Goal: Contribute content: Add original content to the website for others to see

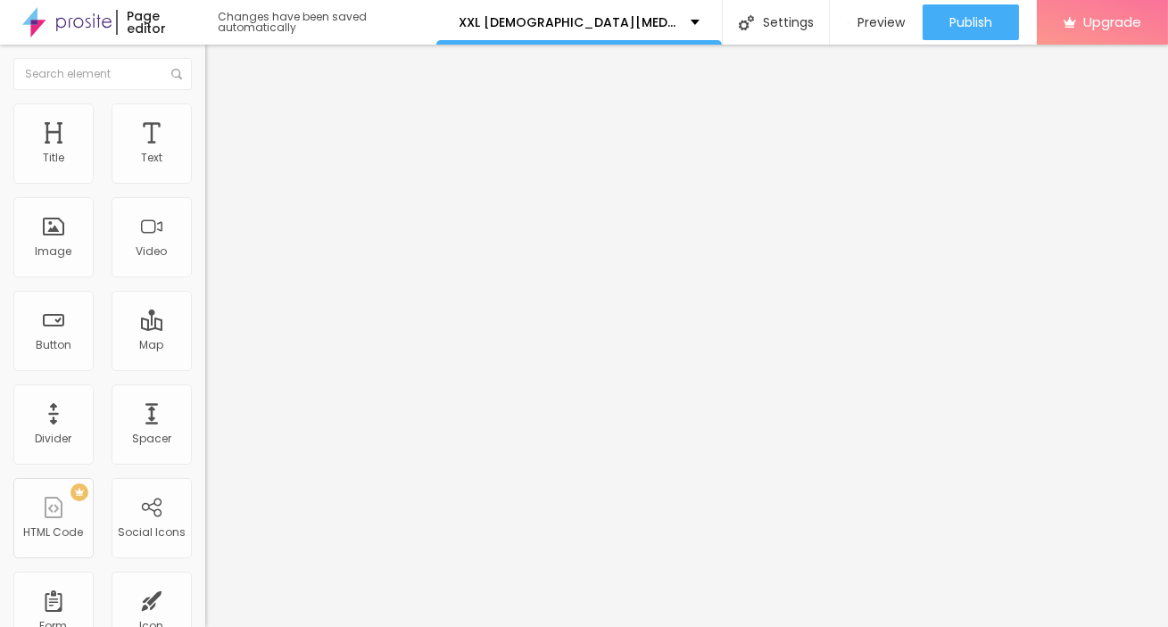
click at [205, 153] on span "Change image" at bounding box center [252, 145] width 95 height 15
click at [205, 366] on input "https://" at bounding box center [312, 357] width 214 height 18
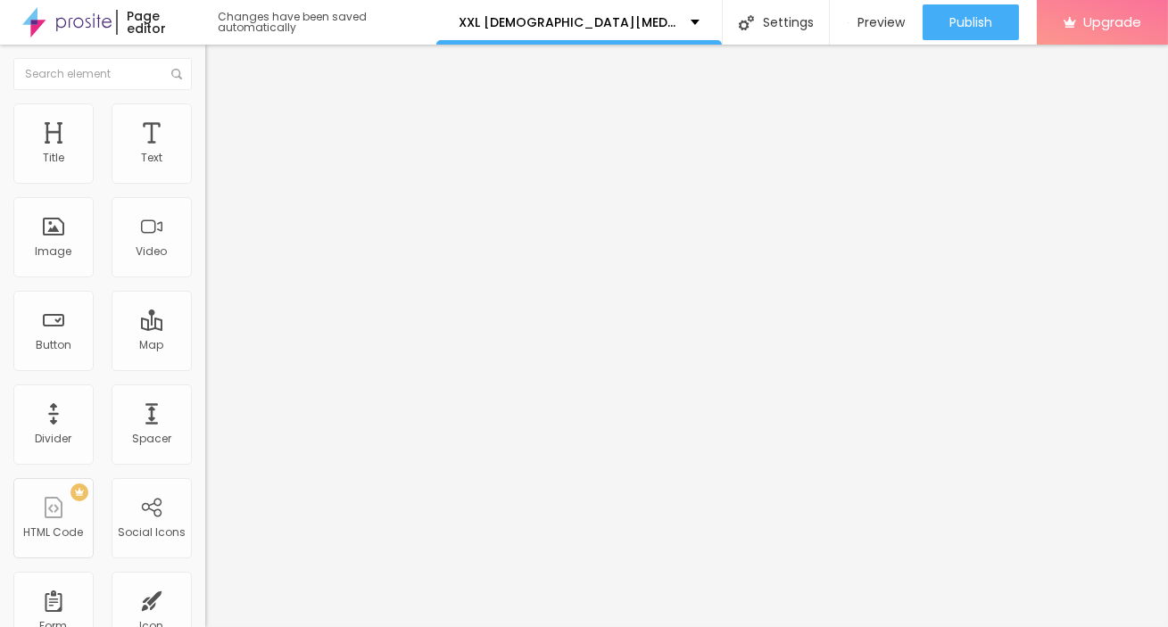
paste input "nutra4health.com/XXL-Male-Enhancement-Gummies-ZA"
type input "https://nutra4health.com/XXL-Male-Enhancement-Gummies-ZA"
click at [205, 121] on li "Advanced" at bounding box center [307, 130] width 205 height 18
click at [205, 110] on li "Style" at bounding box center [307, 112] width 205 height 18
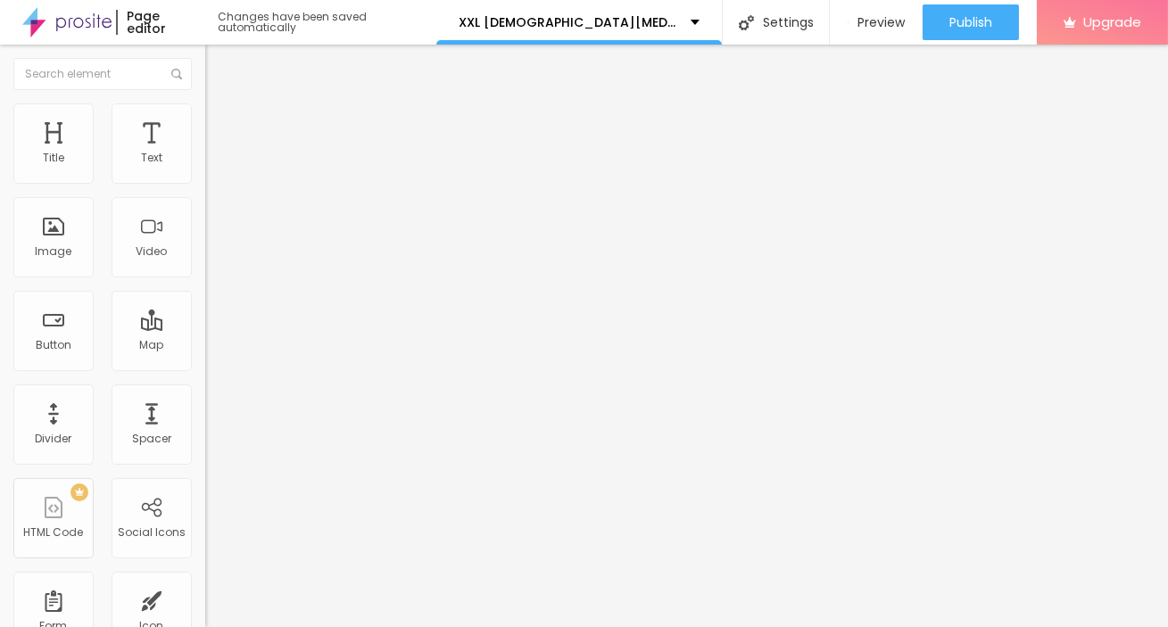
click at [205, 102] on img at bounding box center [213, 94] width 16 height 16
click at [219, 67] on img "button" at bounding box center [226, 65] width 14 height 14
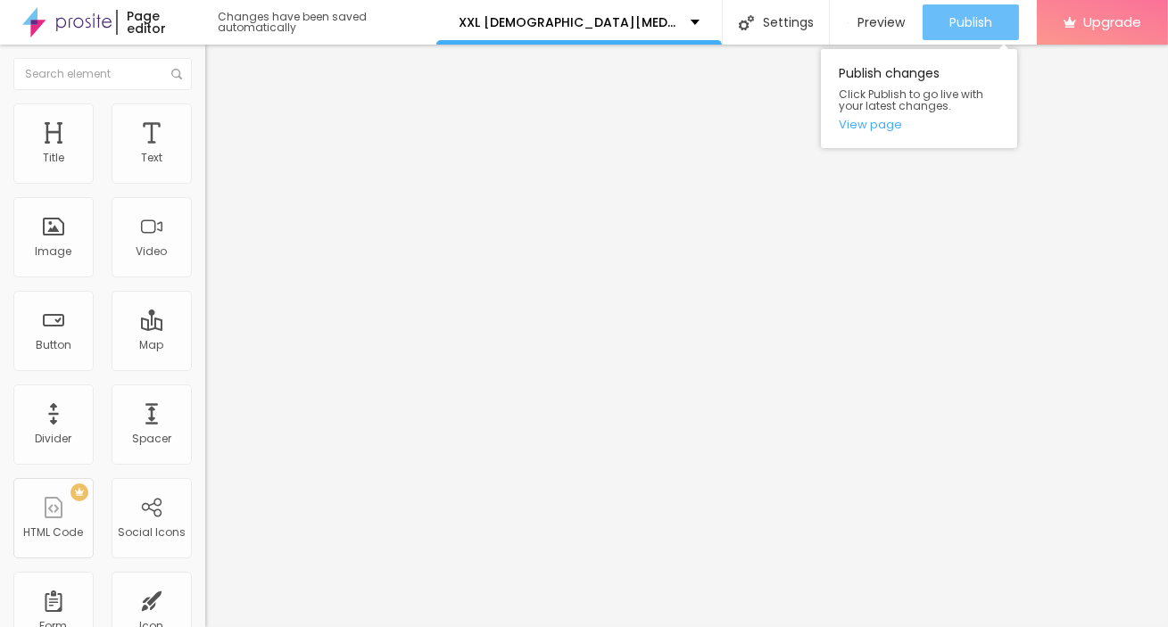
click at [954, 10] on div "Publish" at bounding box center [970, 22] width 43 height 36
click at [894, 128] on link "View page" at bounding box center [918, 125] width 161 height 12
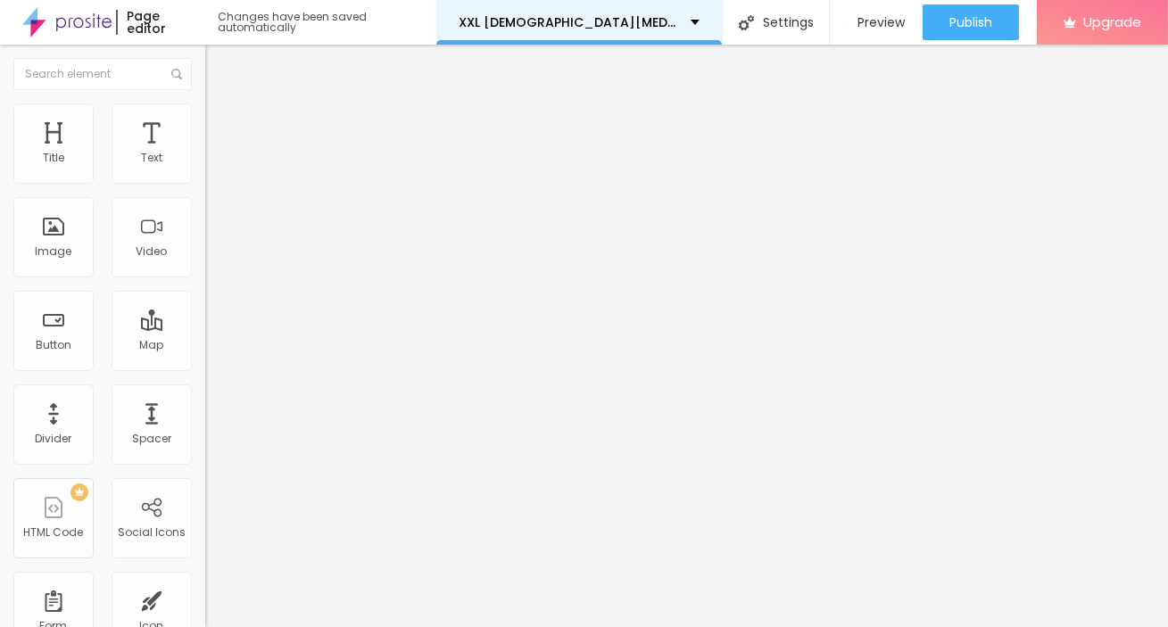
click at [689, 14] on div "XXL [DEMOGRAPHIC_DATA][MEDICAL_DATA] Gummies ZA: Unlock Explosive Growth, Unsto…" at bounding box center [578, 22] width 285 height 45
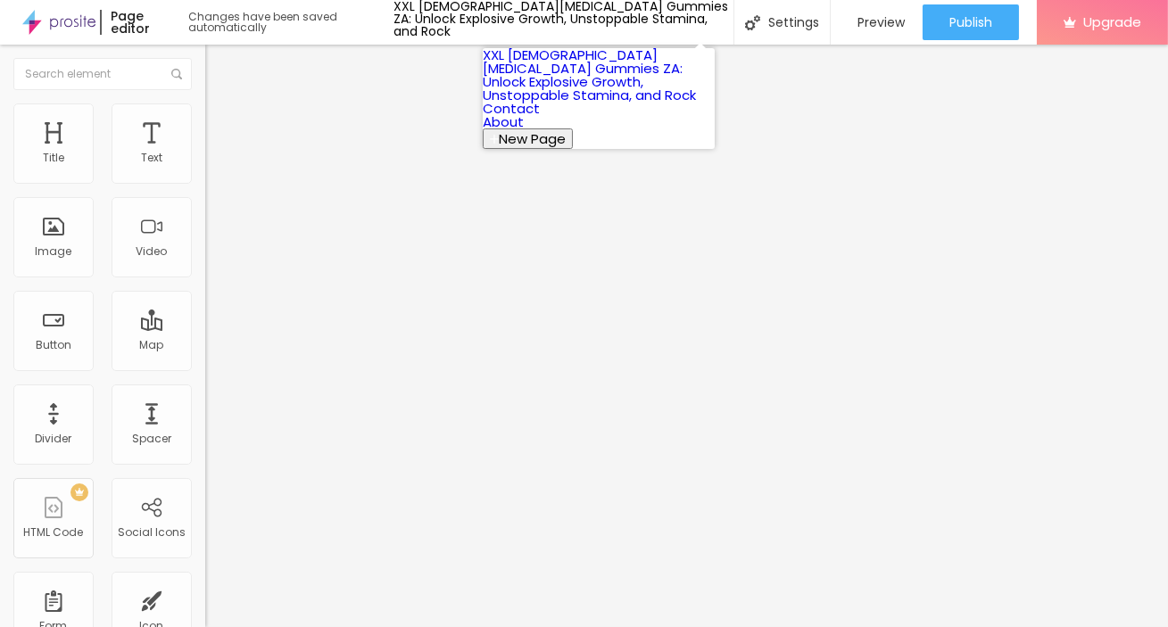
click at [524, 131] on link "About" at bounding box center [503, 121] width 41 height 19
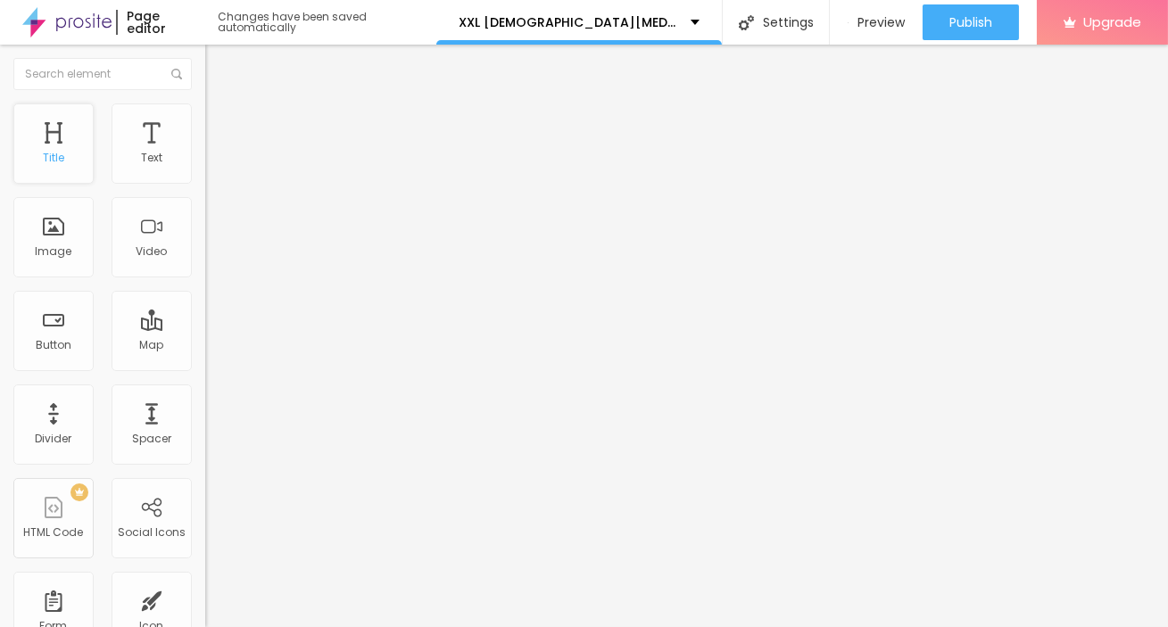
click at [46, 155] on div "Title" at bounding box center [53, 158] width 21 height 12
click at [205, 169] on span "Heading 2" at bounding box center [245, 157] width 80 height 22
click at [219, 58] on img "button" at bounding box center [226, 65] width 14 height 14
click at [219, 70] on img "button" at bounding box center [226, 65] width 14 height 14
click at [221, 123] on span "Advanced" at bounding box center [250, 115] width 58 height 15
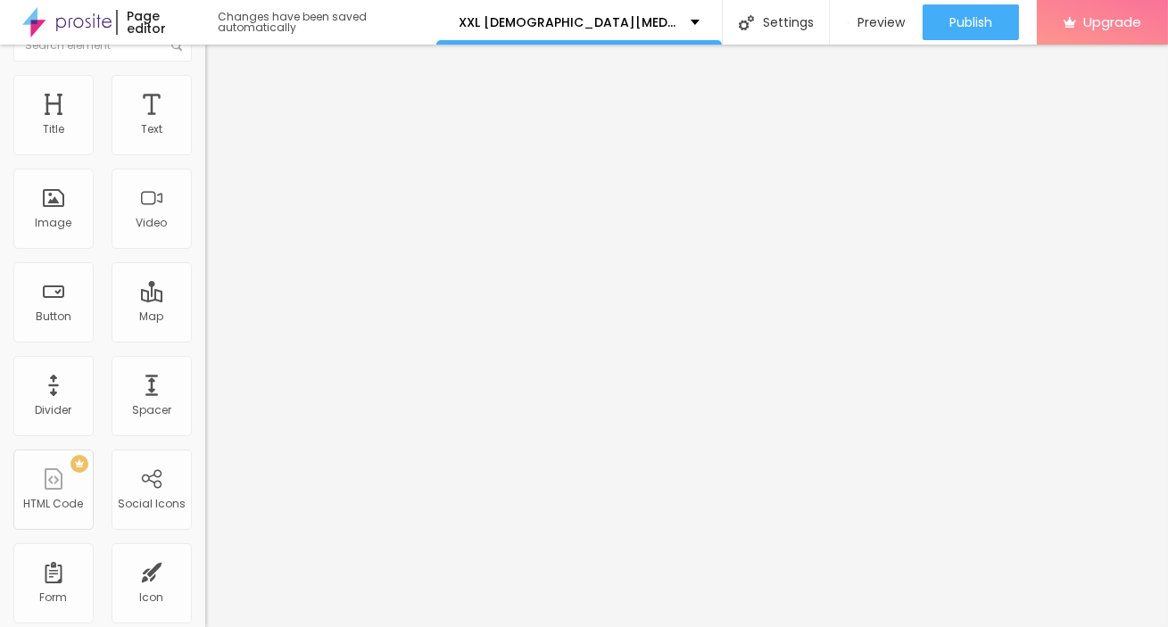
scroll to position [45, 0]
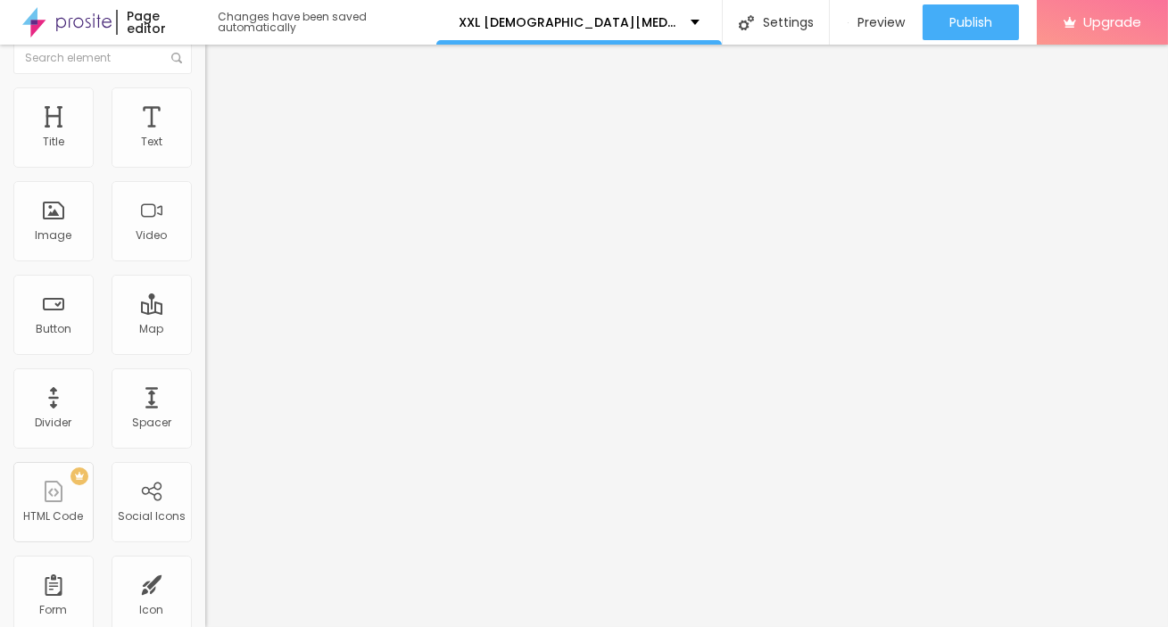
scroll to position [0, 0]
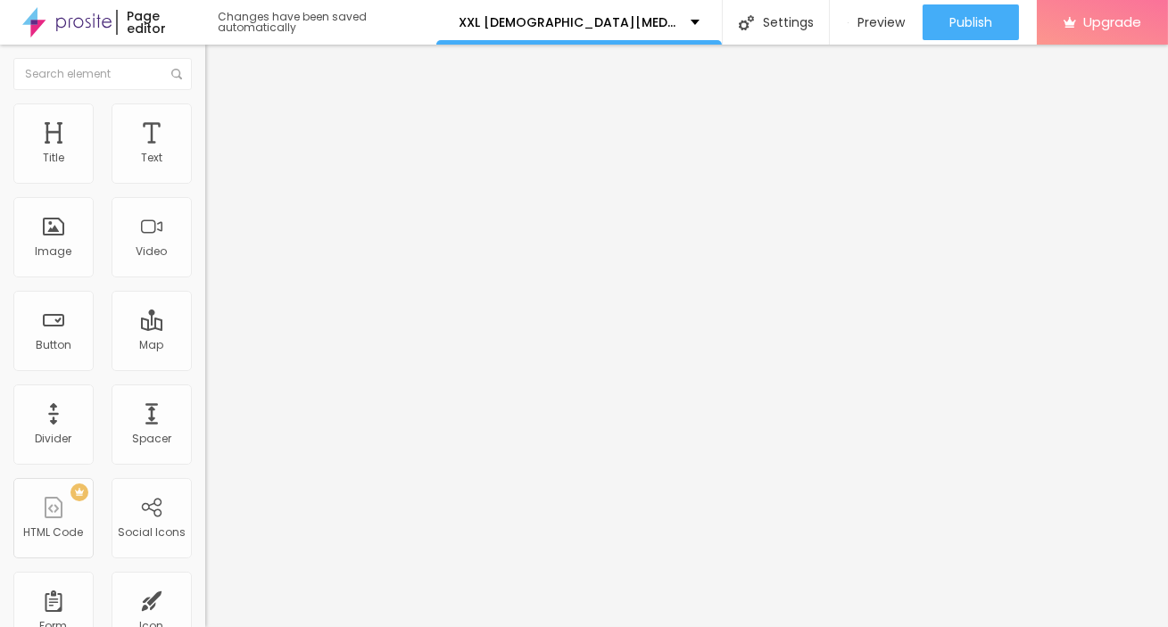
click at [205, 54] on button "Edit Text" at bounding box center [307, 65] width 205 height 41
click at [219, 60] on div "Edit Text" at bounding box center [259, 65] width 81 height 14
click at [219, 65] on img "button" at bounding box center [226, 65] width 14 height 14
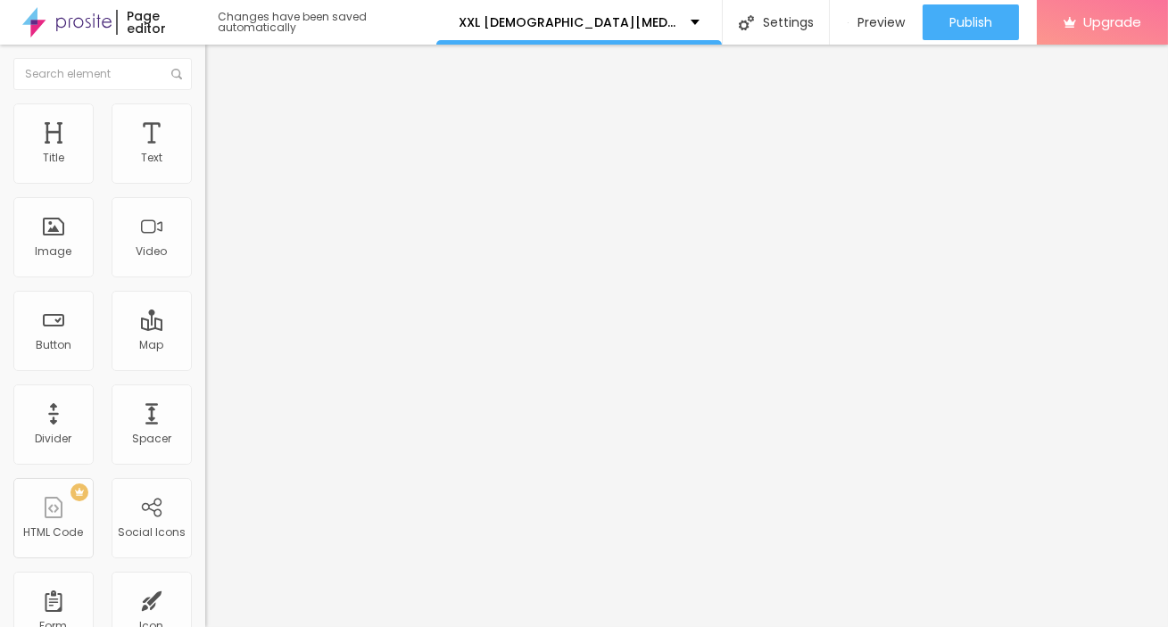
click at [219, 59] on img "button" at bounding box center [226, 65] width 14 height 14
click at [125, 25] on div "Page editor" at bounding box center [157, 22] width 83 height 25
click at [82, 15] on img at bounding box center [66, 22] width 89 height 45
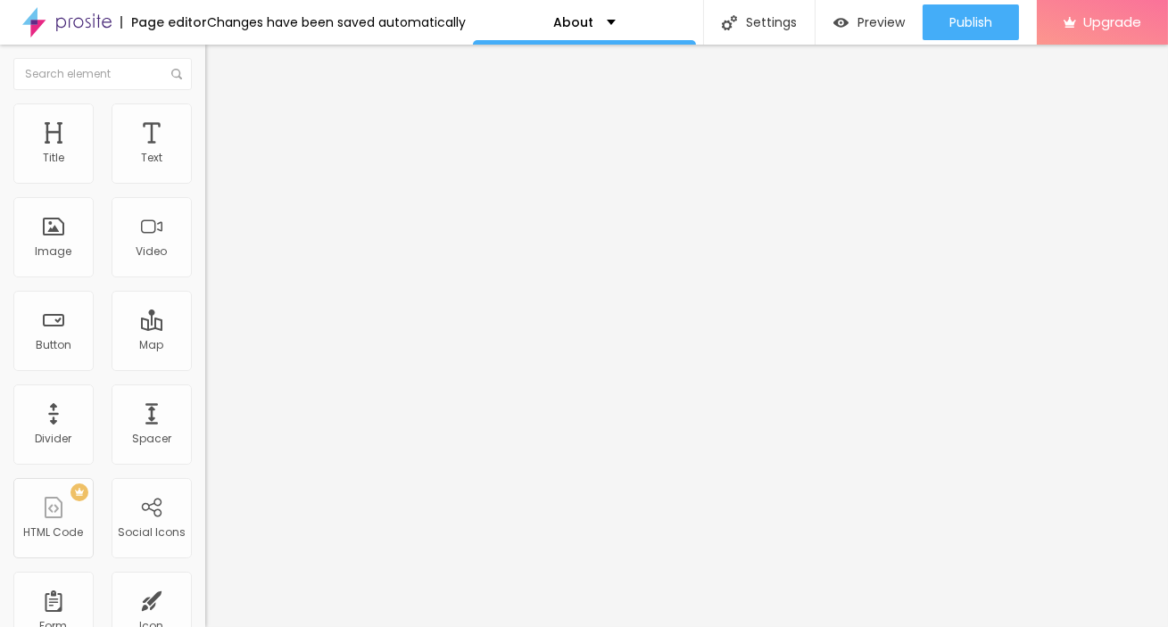
click at [89, 19] on img at bounding box center [66, 22] width 89 height 45
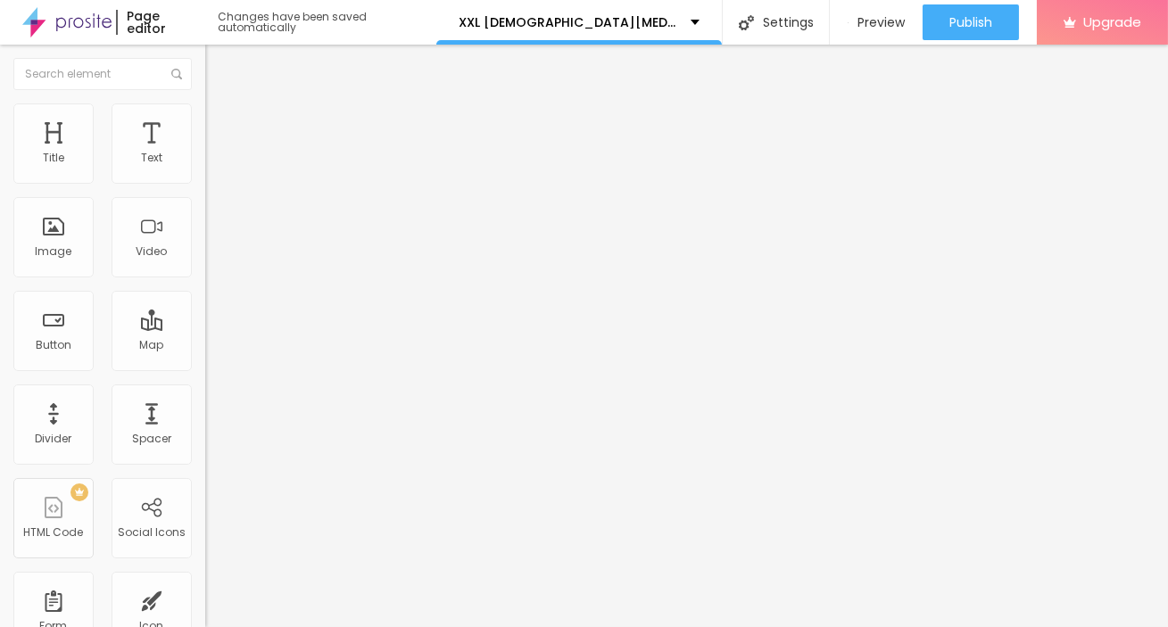
click at [205, 123] on ul "Content Style Advanced" at bounding box center [307, 113] width 205 height 54
click at [205, 116] on li "Style" at bounding box center [307, 112] width 205 height 18
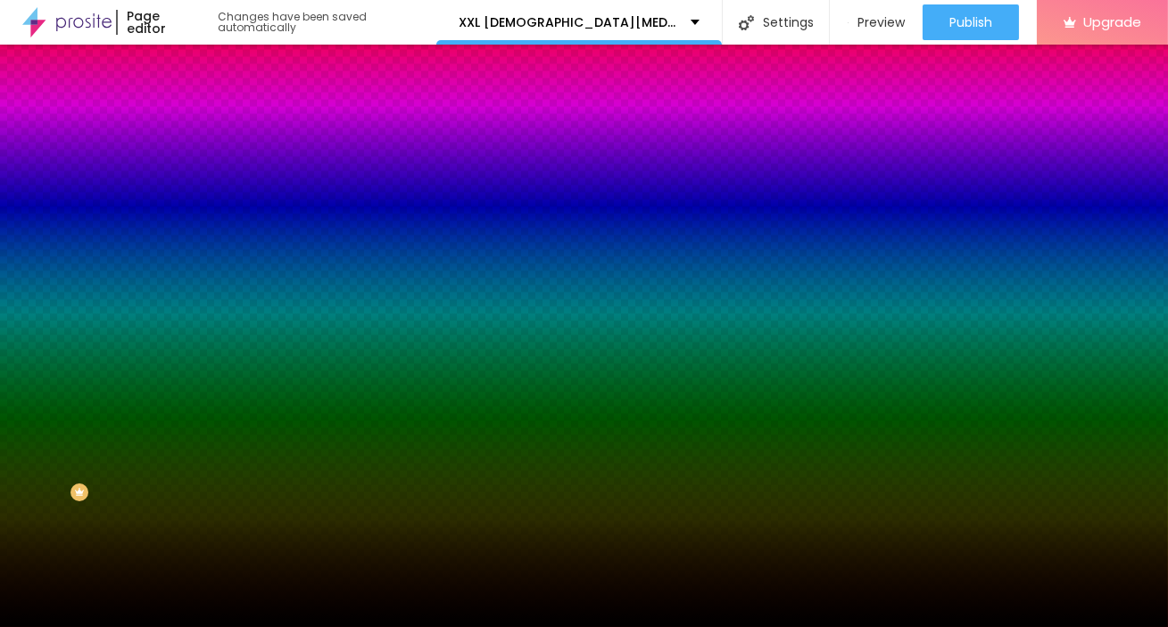
click at [205, 164] on span "Change image" at bounding box center [252, 156] width 95 height 15
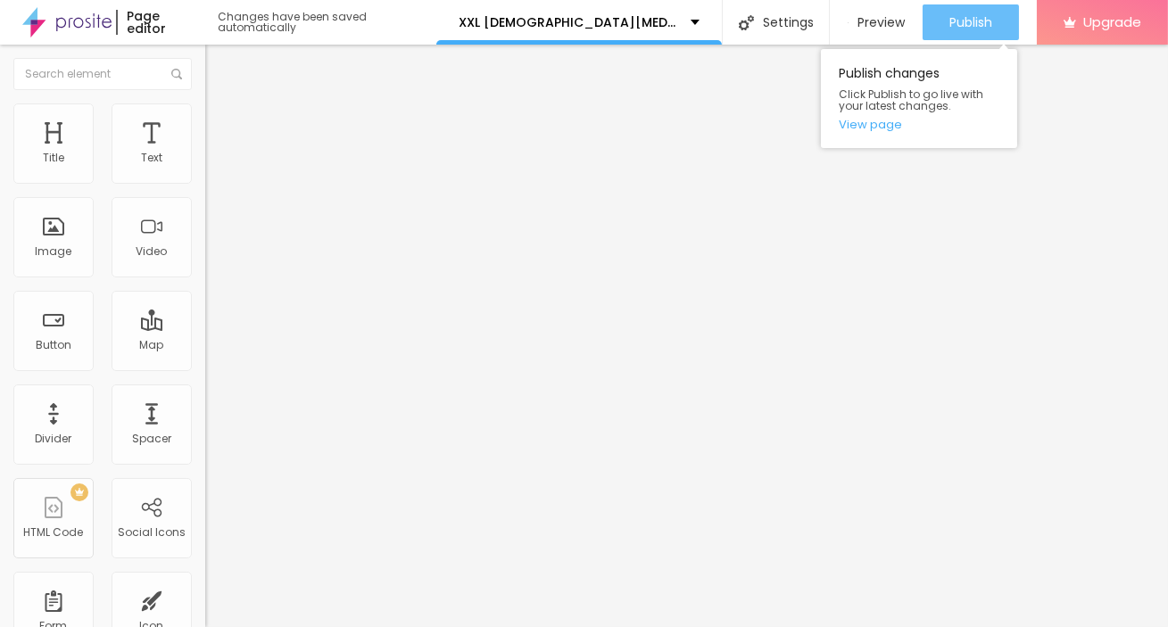
click at [969, 21] on span "Publish" at bounding box center [970, 22] width 43 height 14
click at [888, 125] on link "View page" at bounding box center [918, 125] width 161 height 12
